Goal: Task Accomplishment & Management: Manage account settings

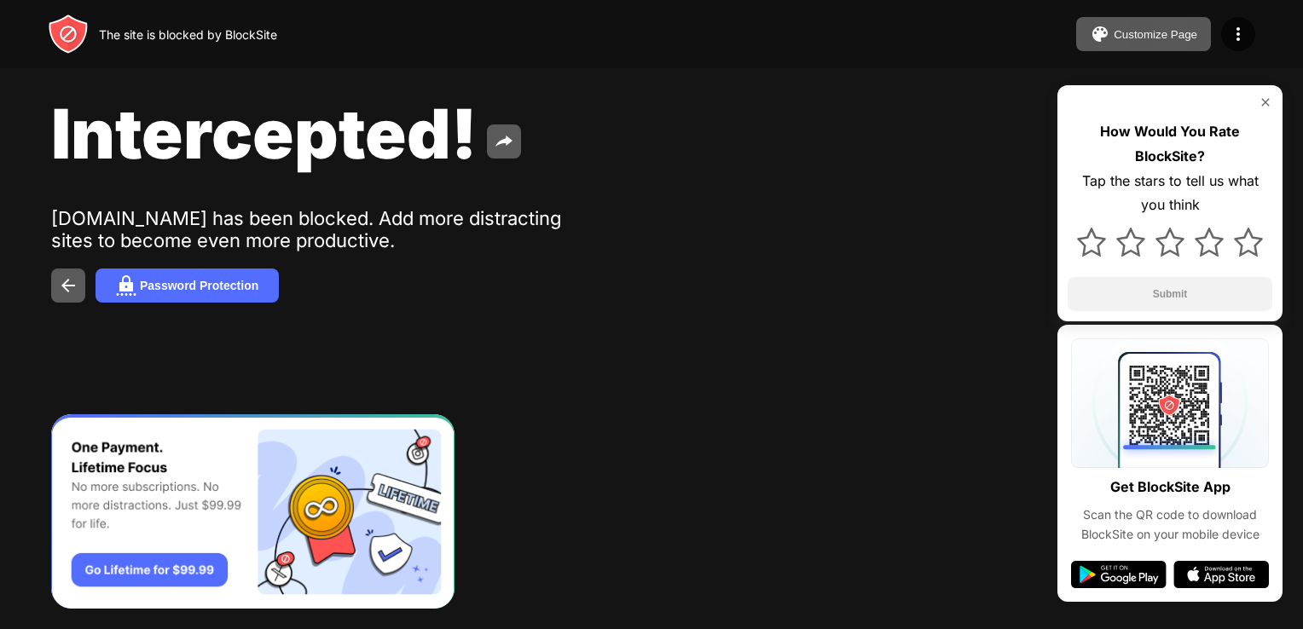
click at [817, 53] on div "The site is blocked by BlockSite Customize Page Edit Block List Redirect Custom…" at bounding box center [651, 34] width 1303 height 68
click at [1251, 32] on div at bounding box center [1238, 34] width 34 height 34
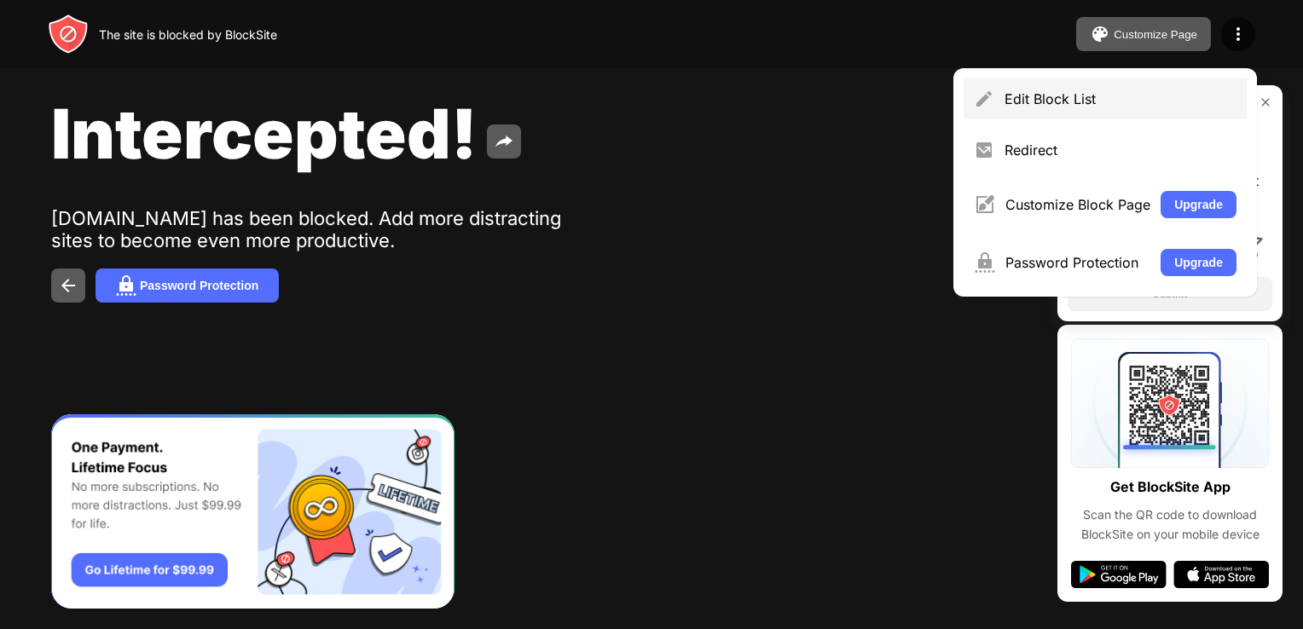
click at [1147, 88] on div "Edit Block List" at bounding box center [1105, 98] width 283 height 41
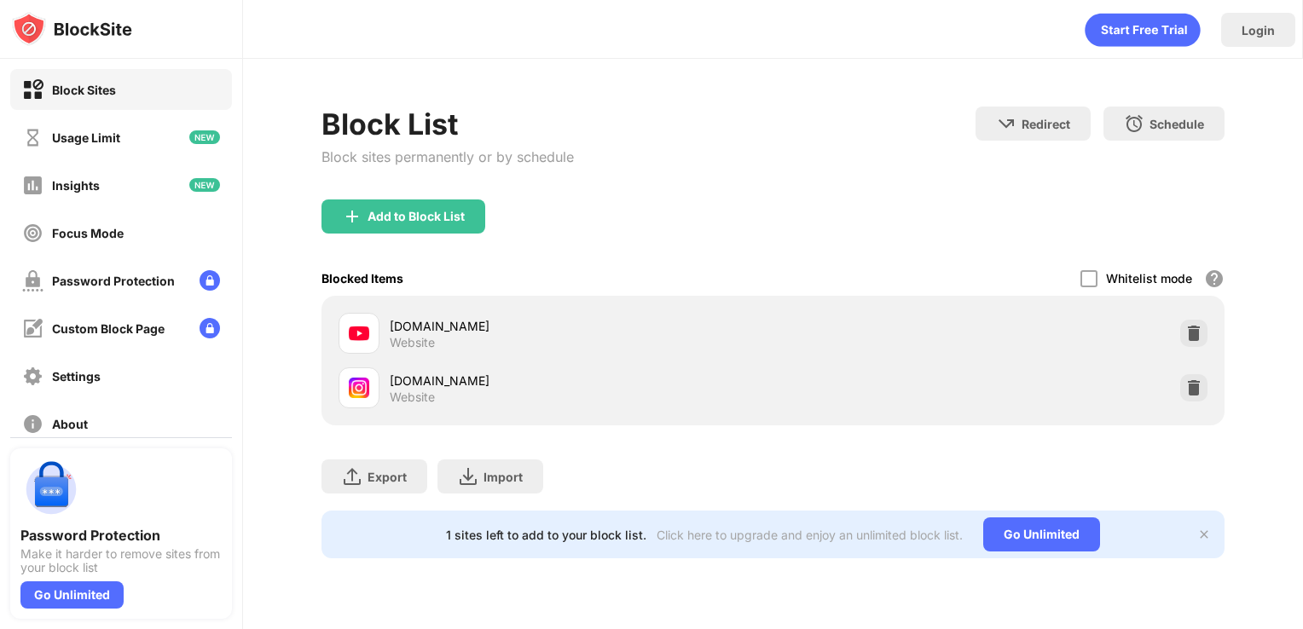
click at [1126, 263] on div "Whitelist mode Block all websites except for those in your whitelist. Whitelist…" at bounding box center [1152, 278] width 144 height 35
click at [416, 223] on div "Add to Block List" at bounding box center [403, 217] width 164 height 34
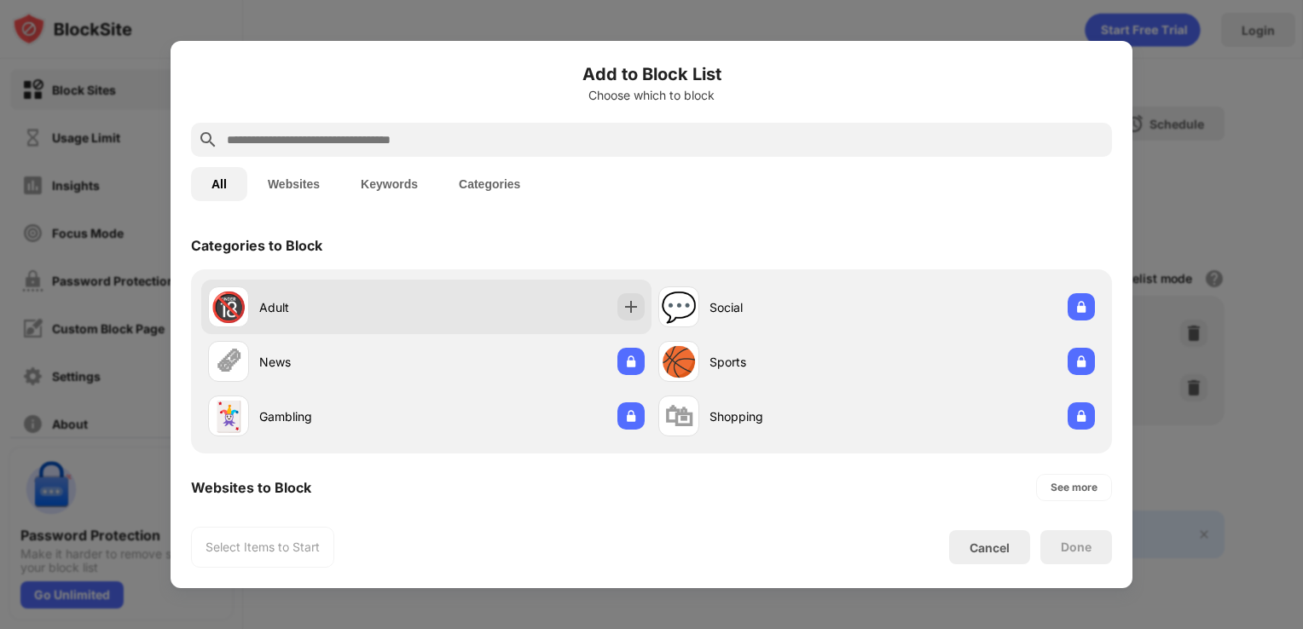
click at [277, 308] on div "Adult" at bounding box center [342, 307] width 167 height 18
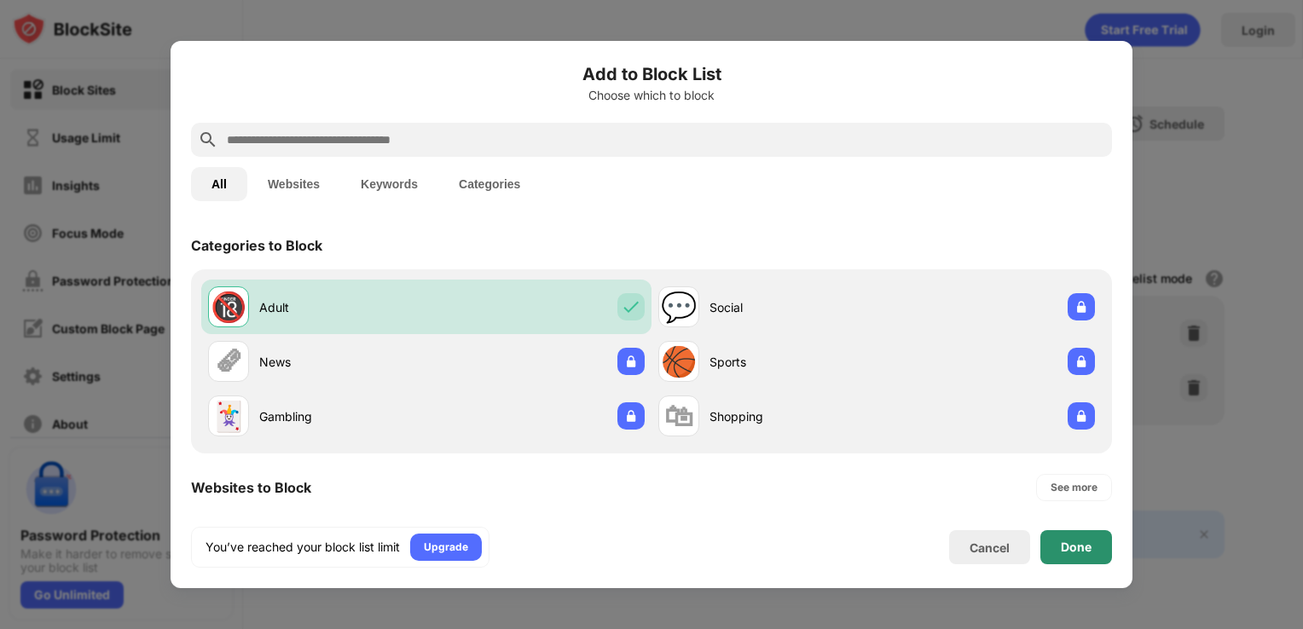
click at [1080, 553] on div "Done" at bounding box center [1076, 548] width 31 height 14
